Goal: Information Seeking & Learning: Check status

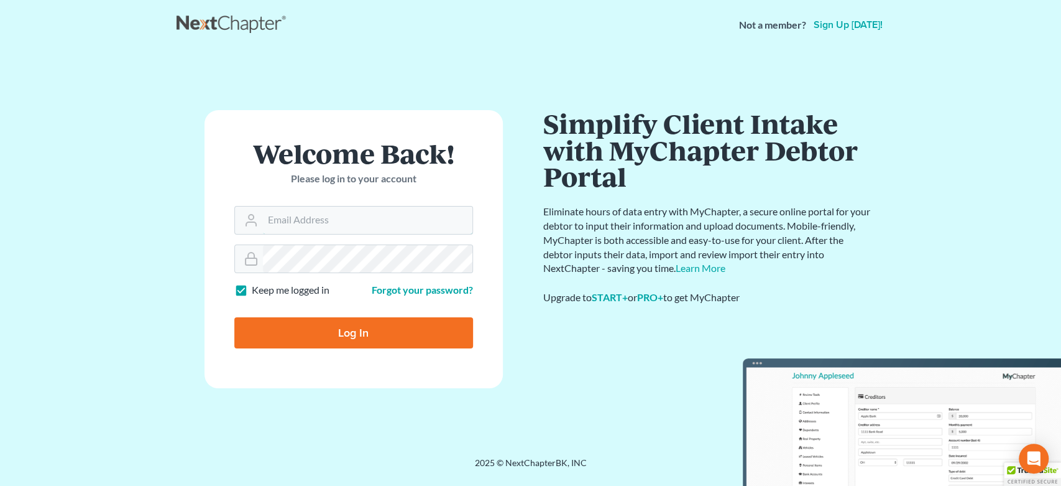
type input "legalstaff@harnagelaw.com"
drag, startPoint x: 352, startPoint y: 312, endPoint x: 352, endPoint y: 326, distance: 14.3
click at [352, 318] on div "Log In" at bounding box center [353, 327] width 239 height 41
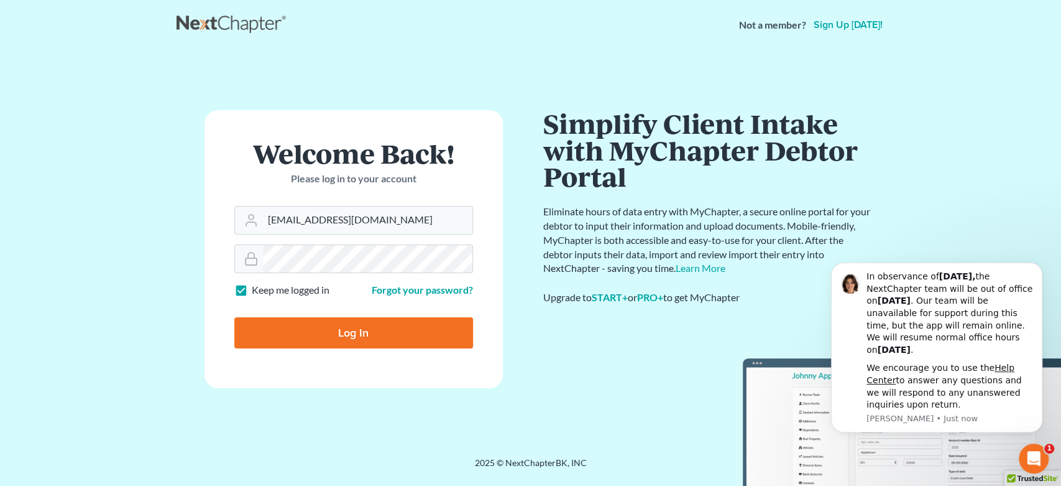
drag, startPoint x: 348, startPoint y: 334, endPoint x: 368, endPoint y: 241, distance: 95.3
click at [348, 334] on input "Log In" at bounding box center [353, 332] width 239 height 31
type input "Thinking..."
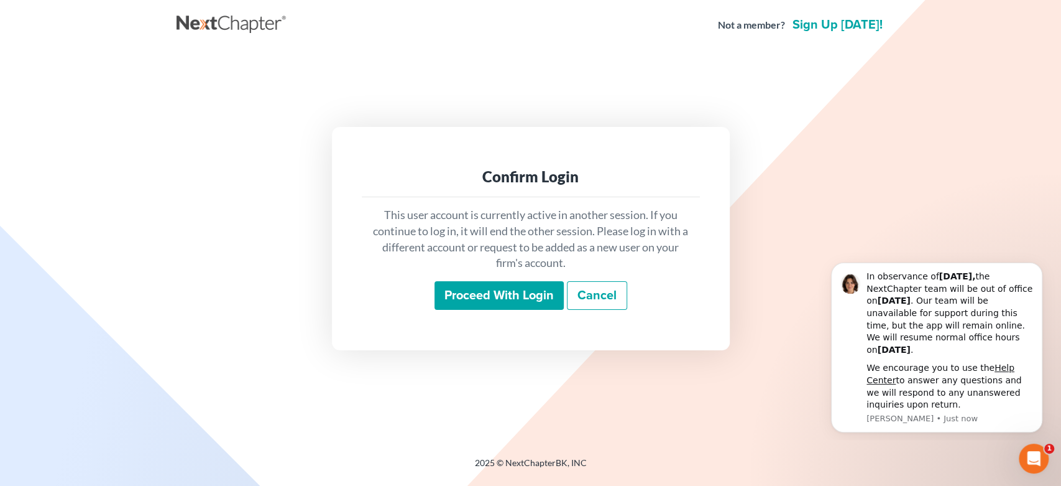
click at [489, 292] on input "Proceed with login" at bounding box center [499, 295] width 129 height 29
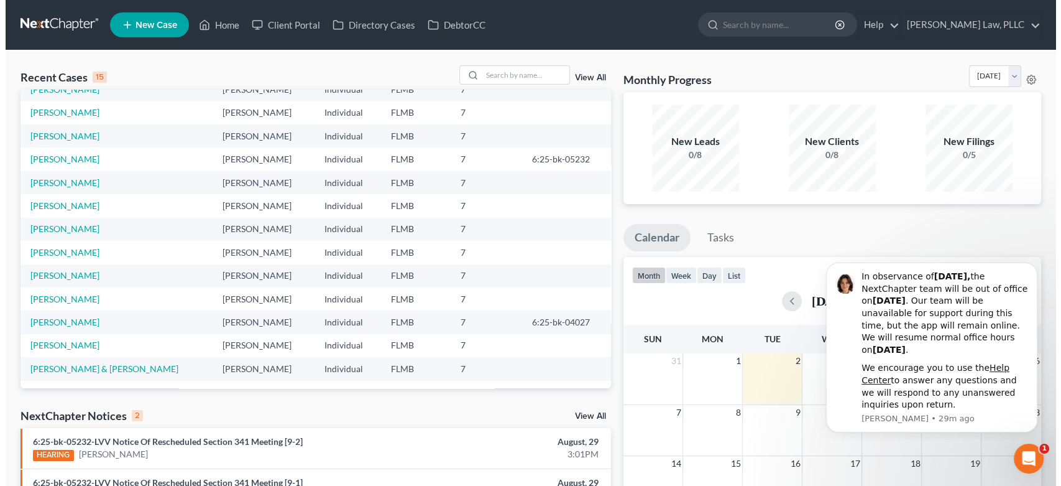
scroll to position [85, 0]
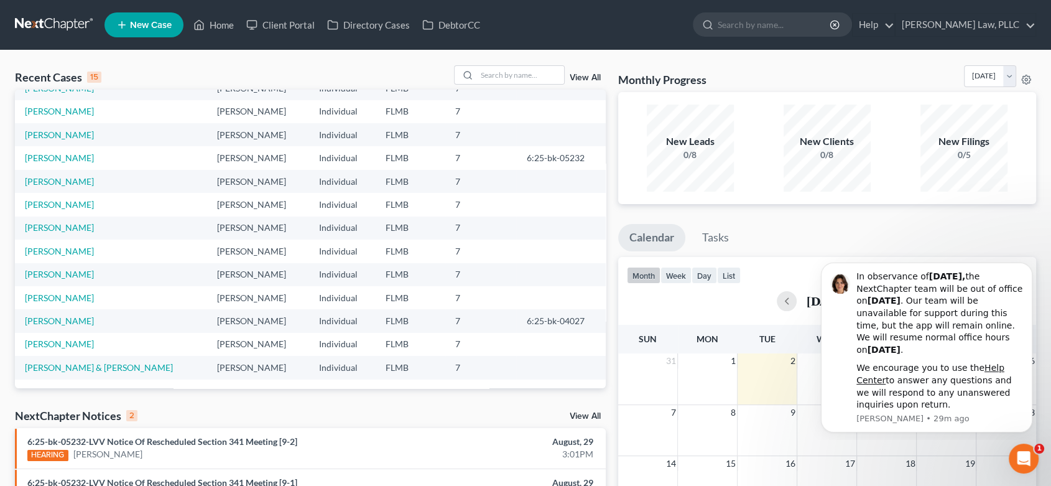
click at [596, 418] on link "View All" at bounding box center [584, 416] width 31 height 9
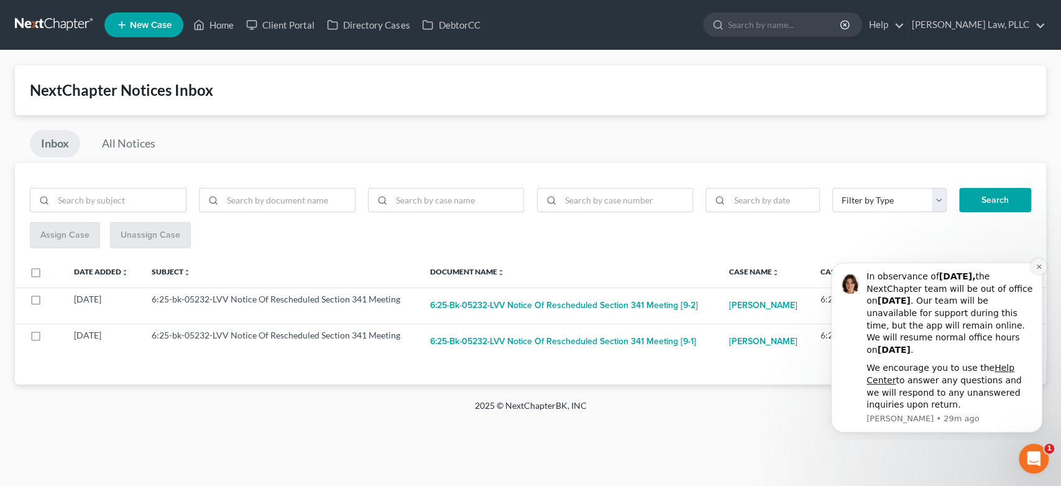
click at [1036, 265] on icon "Dismiss notification" at bounding box center [1039, 266] width 7 height 7
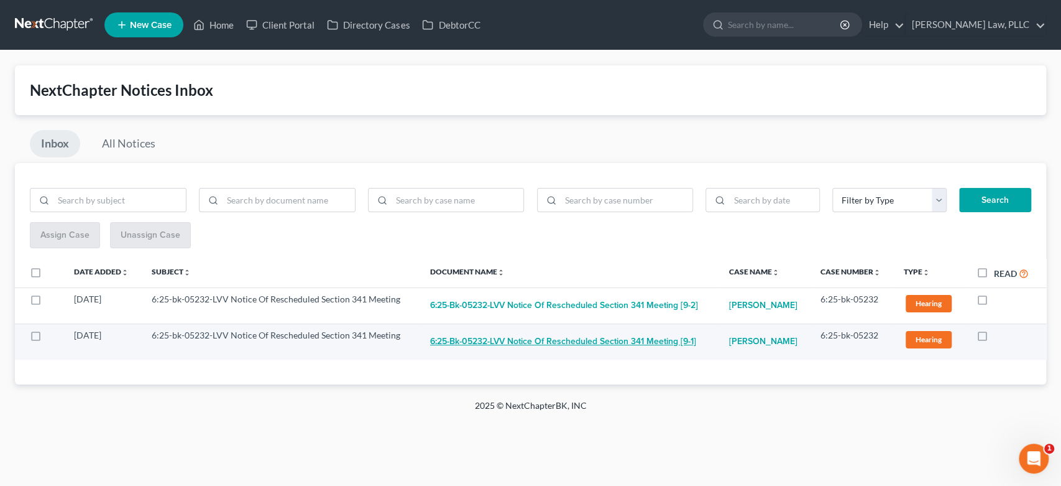
click at [522, 342] on button "6:25-bk-05232-LVV Notice Of Rescheduled Section 341 Meeting [9-1]" at bounding box center [563, 341] width 266 height 25
checkbox input "true"
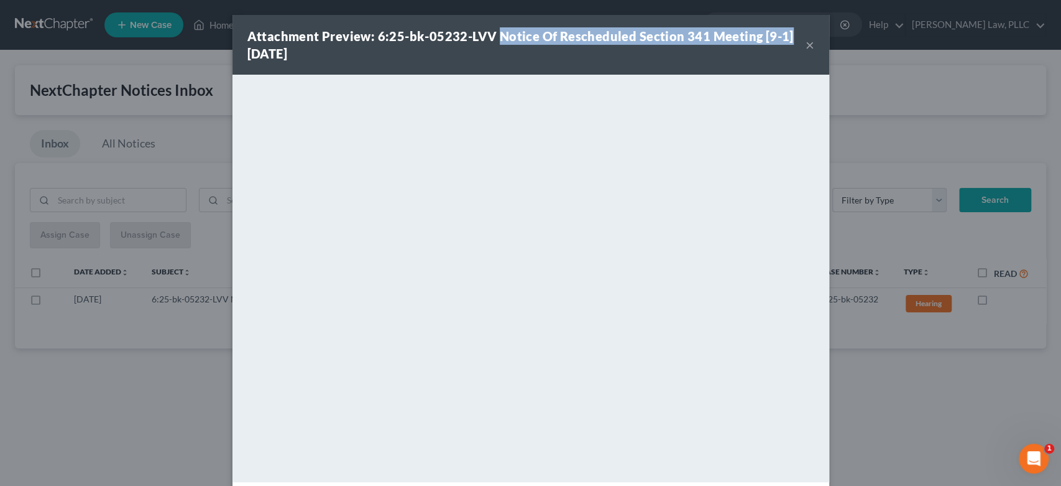
drag, startPoint x: 493, startPoint y: 34, endPoint x: 791, endPoint y: 34, distance: 297.8
click at [791, 34] on div "Attachment Preview: 6:25-bk-05232-LVV Notice Of Rescheduled Section 341 Meeting…" at bounding box center [526, 44] width 558 height 35
copy strong "Notice Of Rescheduled Section 341 Meeting [9-1]"
click at [808, 45] on button "×" at bounding box center [810, 44] width 9 height 15
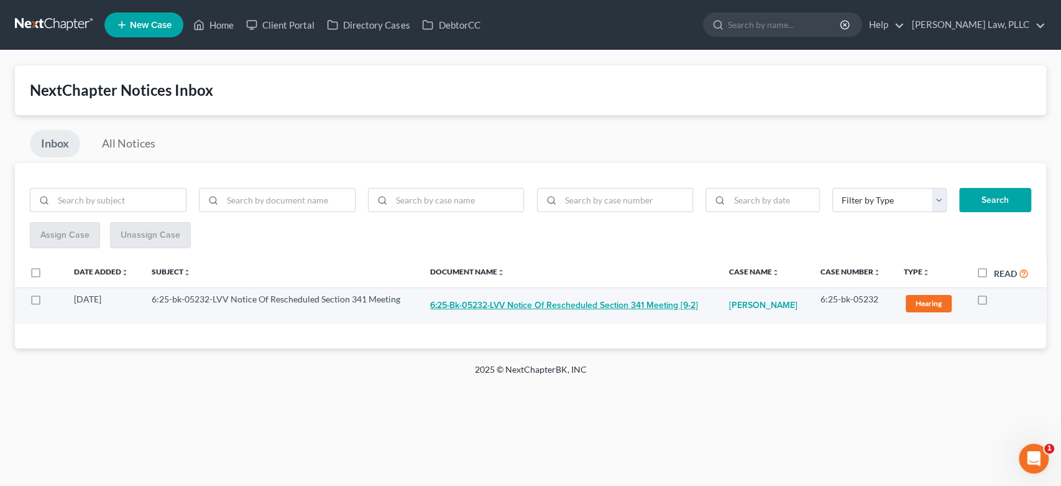
click at [481, 294] on td "6:25-bk-05232-LVV Notice Of Rescheduled Section 341 Meeting [9-2]" at bounding box center [569, 305] width 299 height 36
click at [482, 300] on button "6:25-bk-05232-LVV Notice Of Rescheduled Section 341 Meeting [9-2]" at bounding box center [564, 305] width 268 height 25
checkbox input "true"
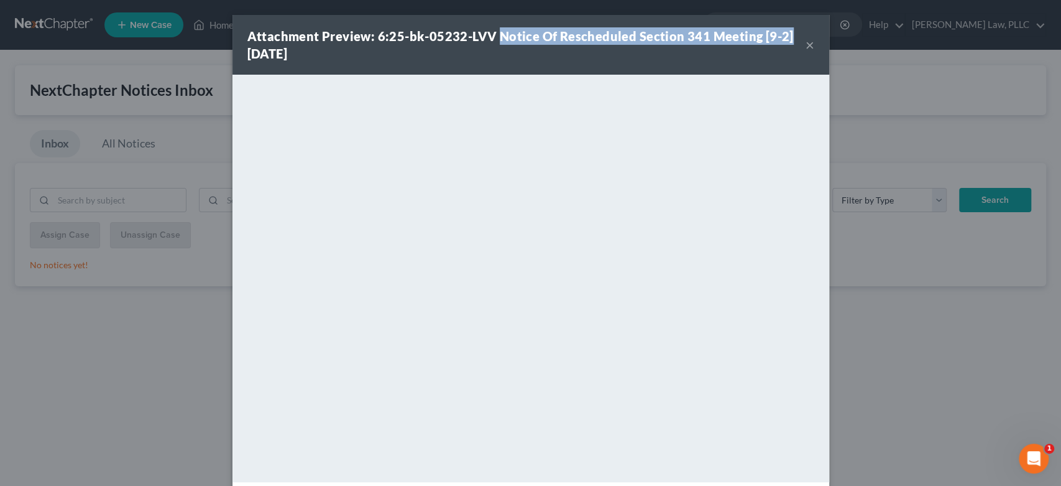
drag, startPoint x: 491, startPoint y: 36, endPoint x: 787, endPoint y: 35, distance: 295.9
click at [787, 35] on div "Attachment Preview: 6:25-bk-05232-LVV Notice Of Rescheduled Section 341 Meeting…" at bounding box center [526, 44] width 558 height 35
copy strong "Notice Of Rescheduled Section 341 Meeting [9-2]"
click at [806, 42] on button "×" at bounding box center [810, 44] width 9 height 15
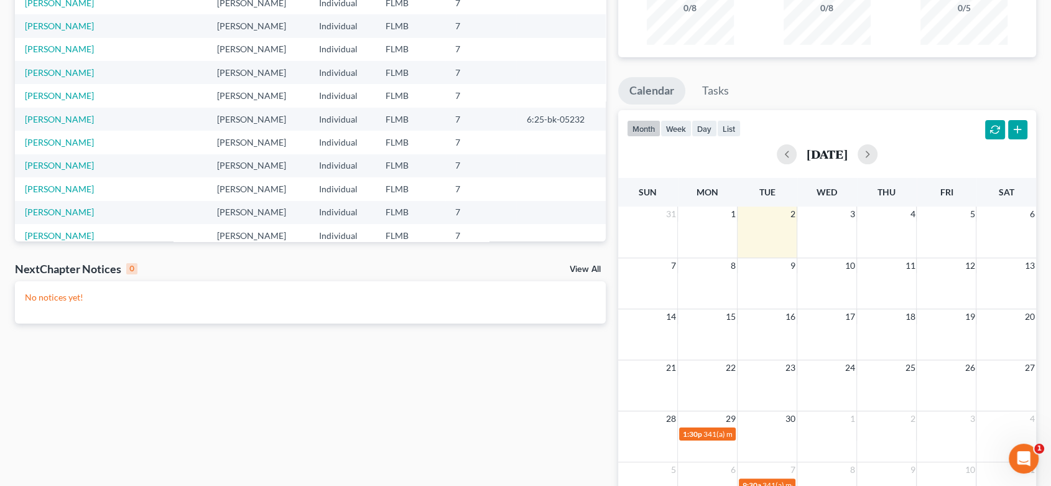
scroll to position [232, 0]
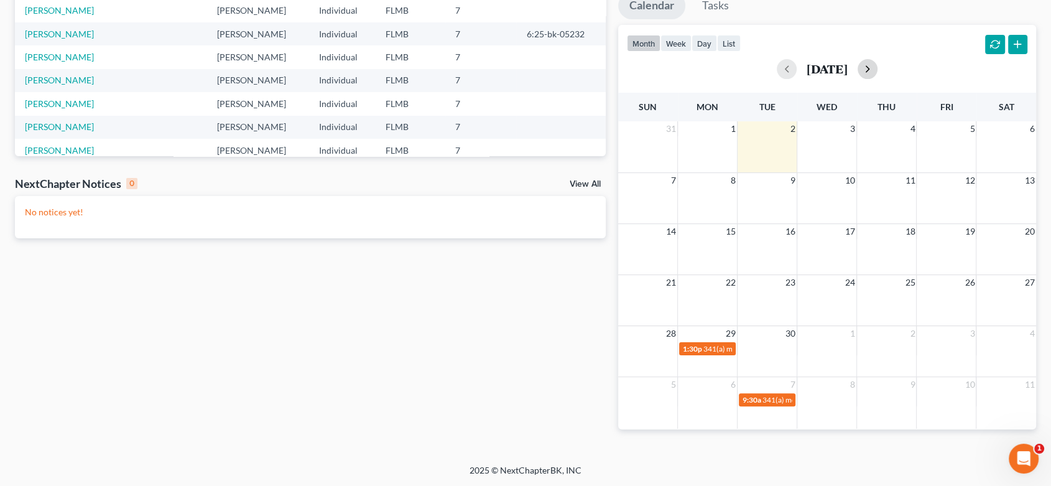
click at [877, 70] on button "button" at bounding box center [867, 69] width 20 height 20
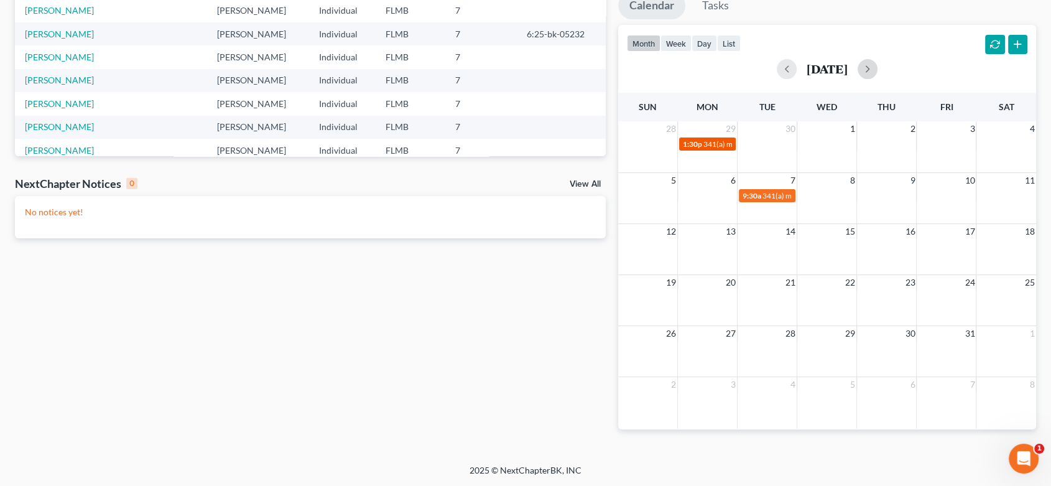
click at [704, 144] on span "341(a) meeting for Kimberly Bartosic" at bounding box center [763, 143] width 120 height 9
select select "Days"
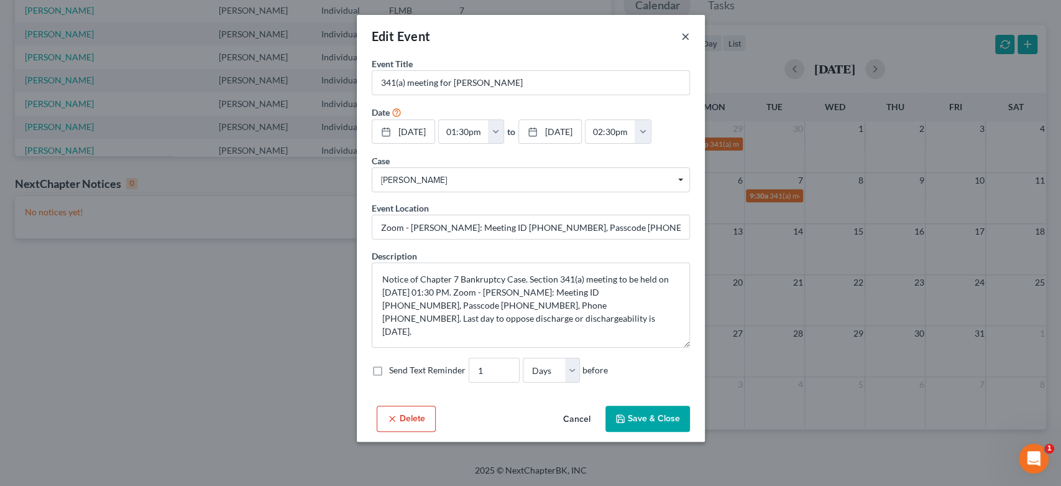
click at [681, 42] on button "×" at bounding box center [685, 36] width 9 height 15
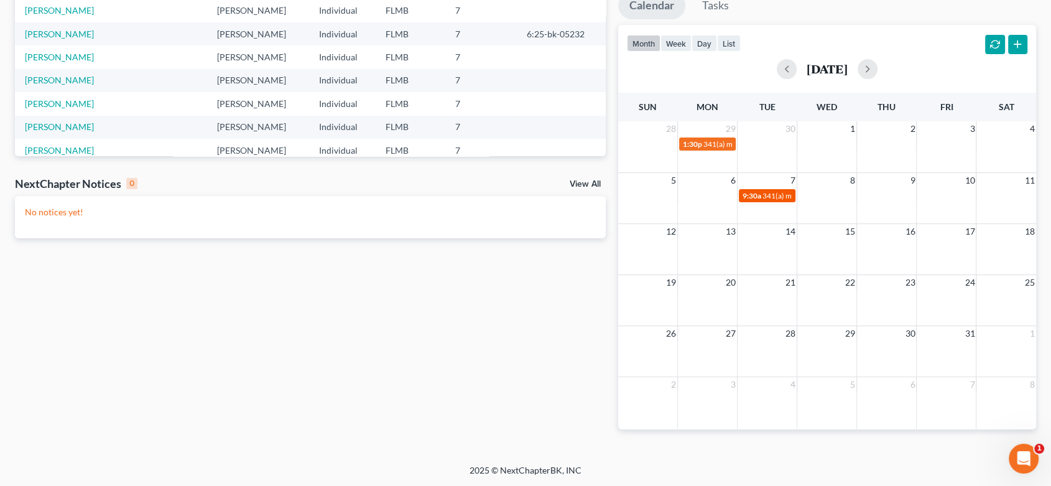
click at [753, 188] on td "9:30a 341(a) meeting for Kimberly Bartosic" at bounding box center [767, 195] width 60 height 14
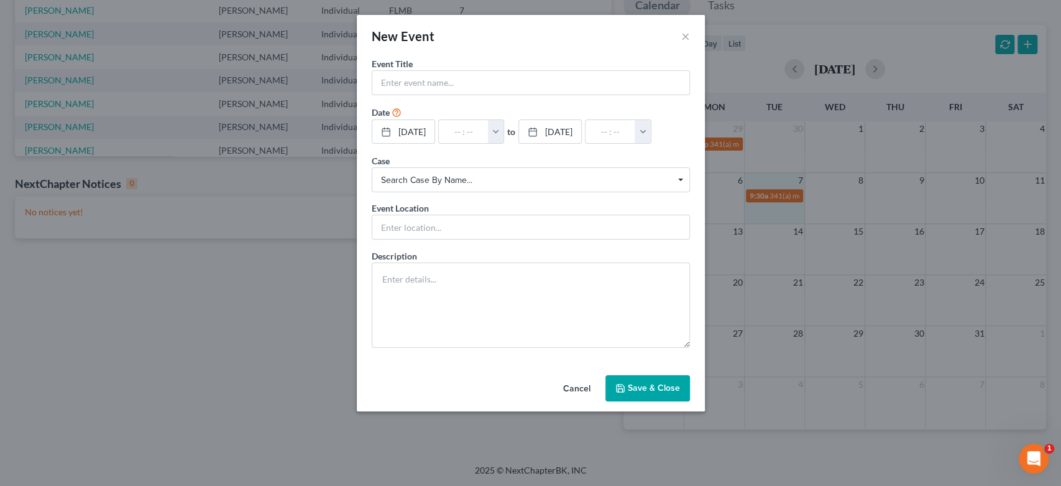
click at [677, 37] on div "New Event ×" at bounding box center [531, 36] width 348 height 42
drag, startPoint x: 682, startPoint y: 34, endPoint x: 678, endPoint y: 45, distance: 12.6
click at [683, 34] on button "×" at bounding box center [685, 36] width 9 height 15
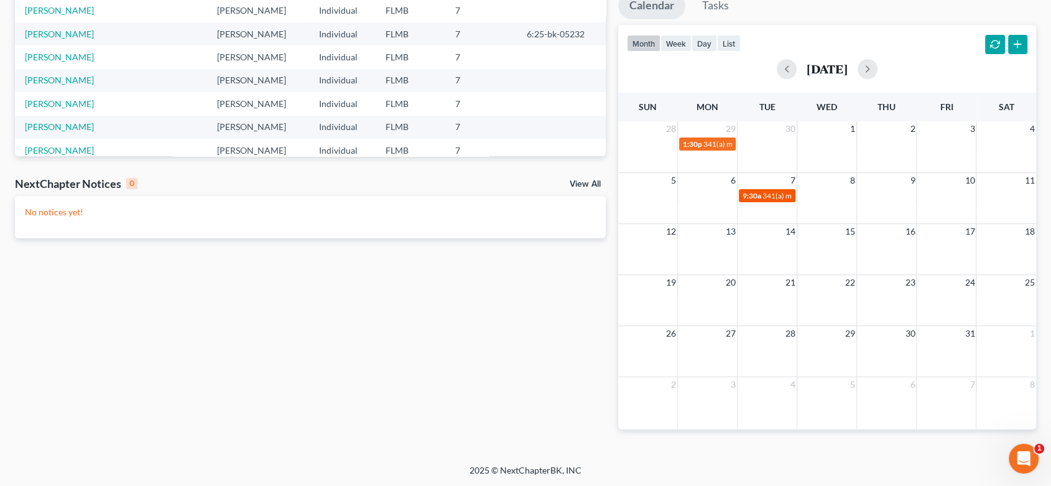
click at [757, 198] on div "Sun Mon Tue Wed Thu Fri Sat 28 29 30 1 2 3 4 1:30p 341(a) meeting for Kimberly …" at bounding box center [827, 261] width 418 height 336
click at [757, 196] on span "9:30a" at bounding box center [751, 195] width 19 height 9
select select "Days"
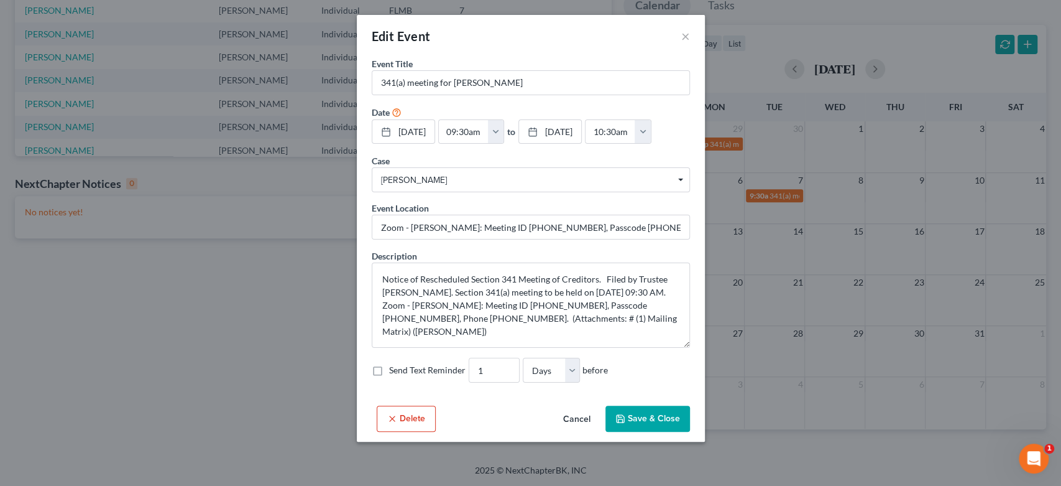
click at [679, 39] on div "Edit Event ×" at bounding box center [531, 36] width 348 height 42
click at [684, 37] on button "×" at bounding box center [685, 36] width 9 height 15
